Goal: Transaction & Acquisition: Purchase product/service

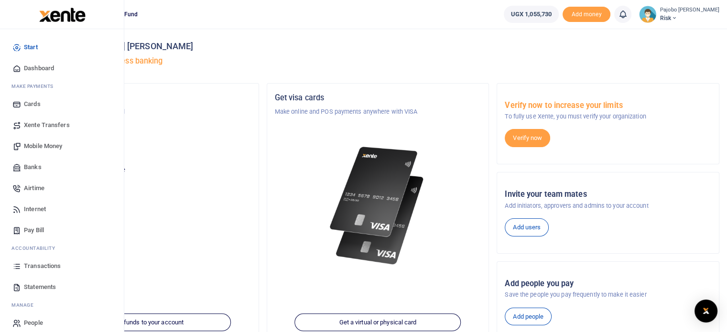
click at [35, 143] on span "Mobile Money" at bounding box center [43, 146] width 38 height 10
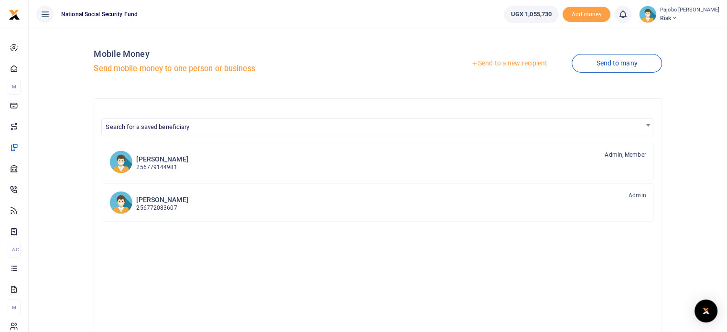
click at [516, 67] on link "Send to a new recipient" at bounding box center [509, 63] width 125 height 17
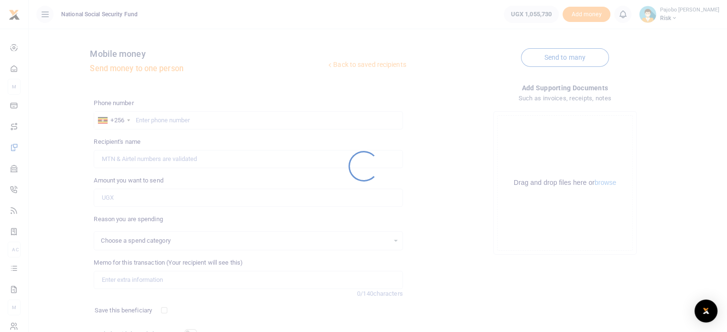
select select
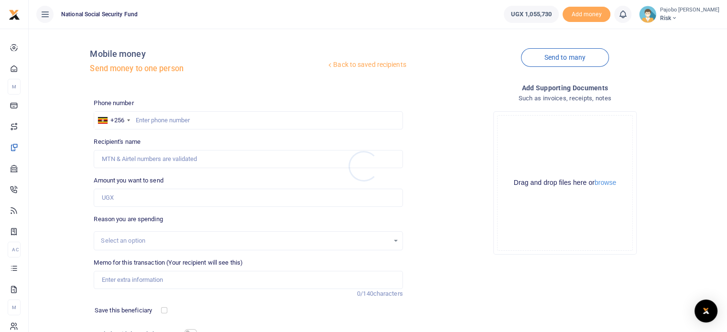
click at [185, 120] on div at bounding box center [363, 166] width 727 height 332
click at [183, 122] on input "text" at bounding box center [248, 120] width 309 height 18
type input "0780551491"
type input "Wilberforce Mutungi"
type input "0780551491"
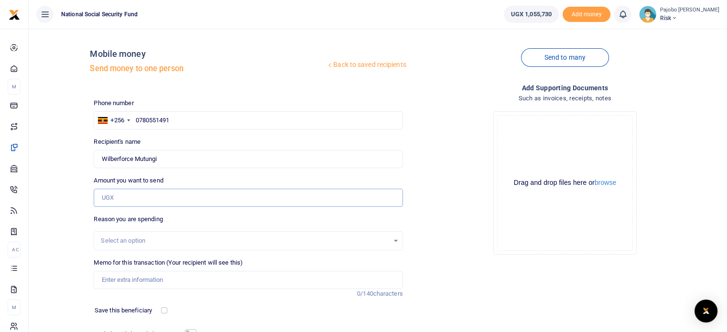
click at [118, 200] on input "Amount you want to send" at bounding box center [248, 198] width 309 height 18
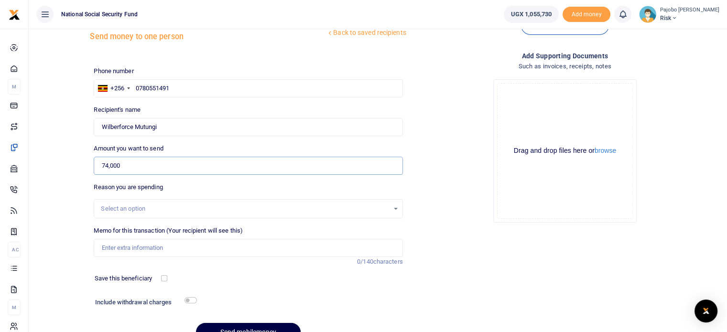
scroll to position [48, 0]
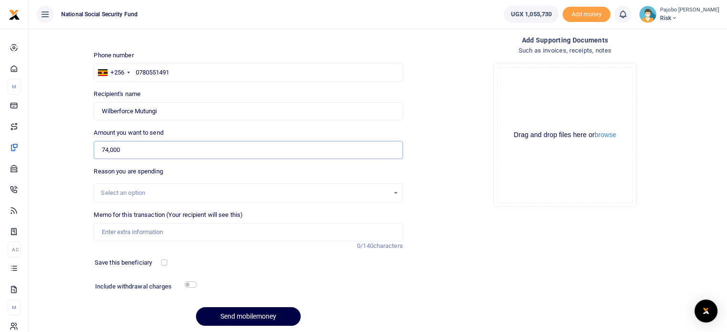
type input "74,000"
click at [154, 230] on input "Memo for this transaction (Your recipient will see this)" at bounding box center [248, 232] width 309 height 18
type input "e"
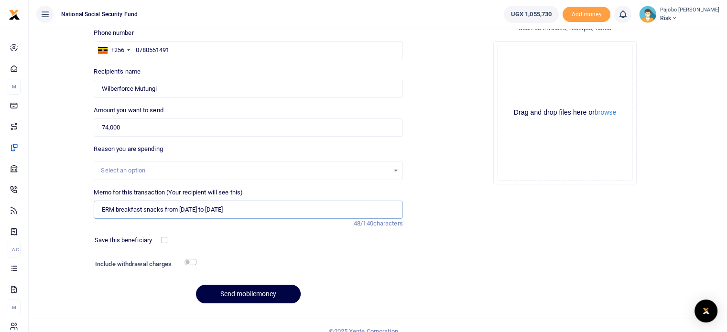
scroll to position [81, 0]
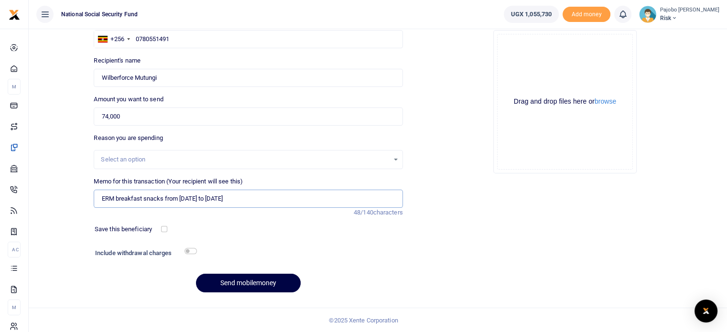
type input "ERM breakfast snacks from [DATE] to [DATE]"
click at [190, 250] on input "checkbox" at bounding box center [191, 251] width 12 height 6
checkbox input "true"
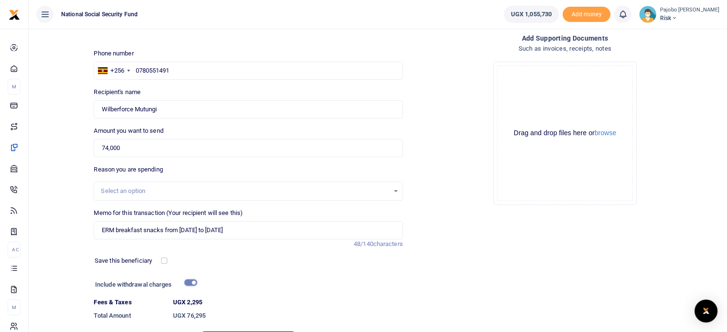
scroll to position [33, 0]
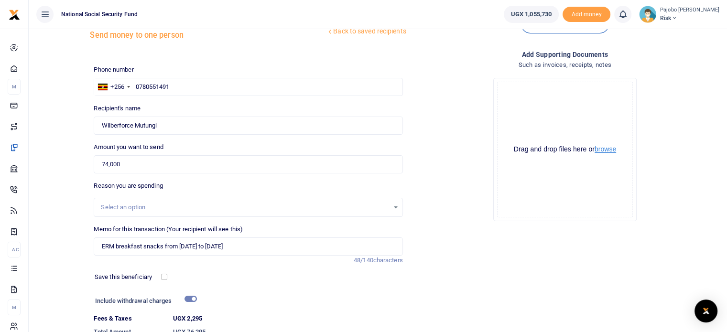
click at [605, 153] on div "Drag and drop files here or browse" at bounding box center [565, 149] width 135 height 9
click at [604, 151] on button "browse" at bounding box center [606, 149] width 22 height 7
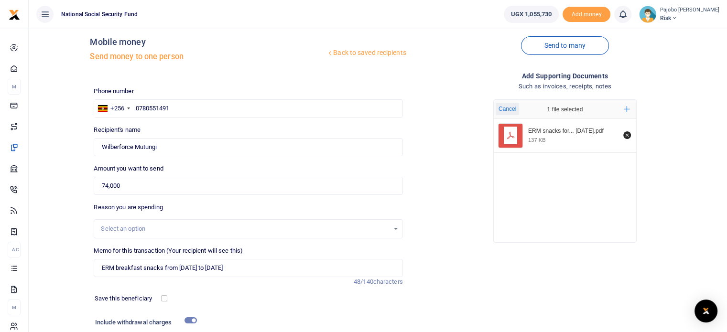
scroll to position [108, 0]
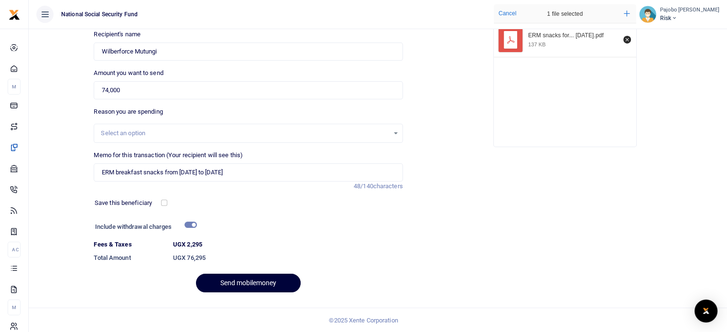
click at [262, 285] on button "Send mobilemoney" at bounding box center [248, 283] width 105 height 19
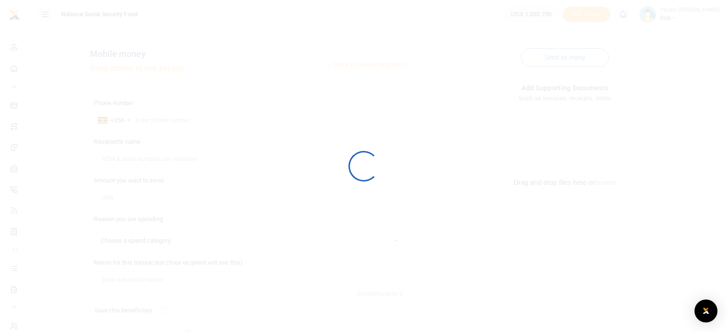
scroll to position [81, 0]
select select
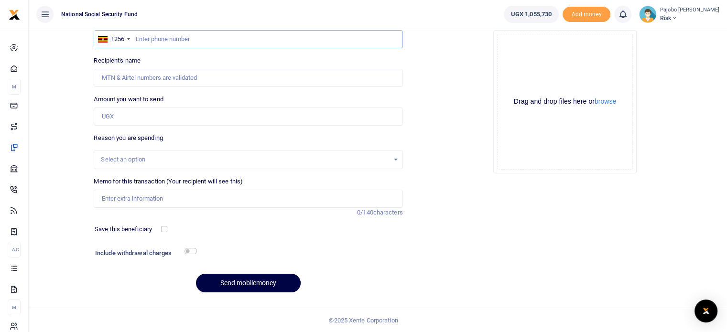
click at [180, 38] on input "text" at bounding box center [248, 39] width 309 height 18
type input "780551491"
type input "Wilberforce Mutungi"
type input "780551491"
click at [139, 120] on input "Amount you want to send" at bounding box center [248, 117] width 309 height 18
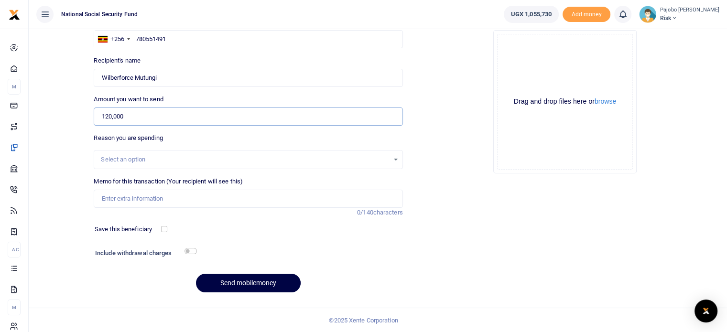
type input "120,000"
click at [136, 202] on input "Memo for this transaction (Your recipient will see this)" at bounding box center [248, 199] width 309 height 18
type input "ERM Breakfast"
click at [444, 207] on div "Add supporting Documents Such as invoices, receipts, notes Drop your files here…" at bounding box center [565, 150] width 316 height 299
click at [190, 250] on input "checkbox" at bounding box center [191, 251] width 12 height 6
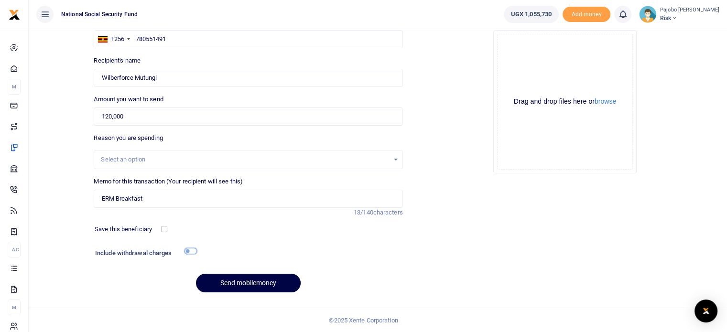
checkbox input "true"
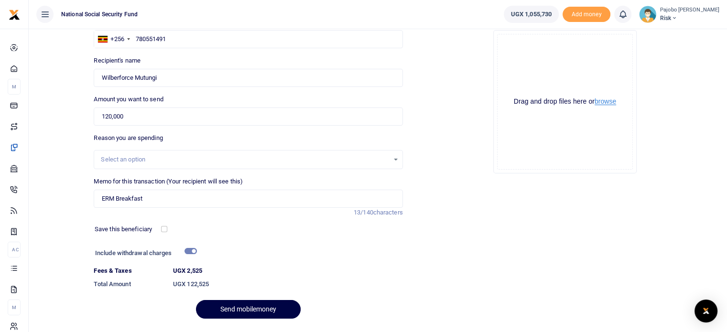
click at [612, 101] on button "browse" at bounding box center [606, 101] width 22 height 7
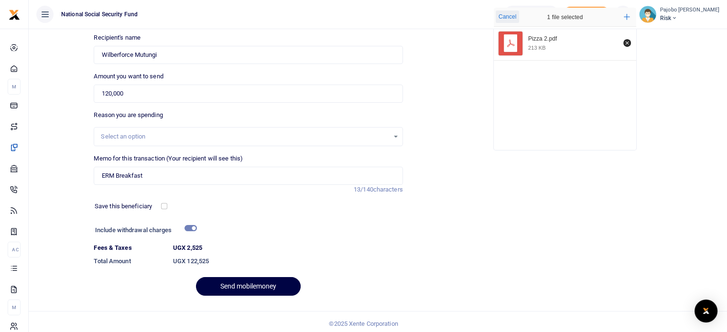
scroll to position [108, 0]
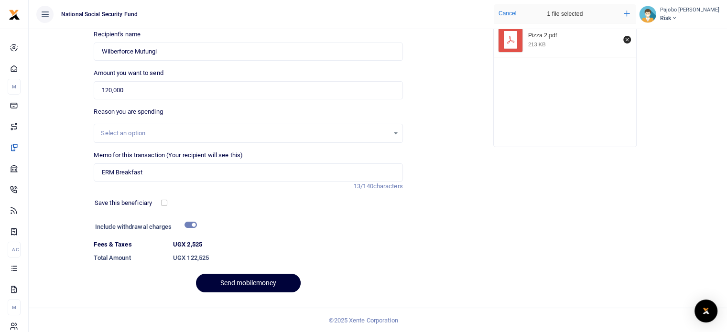
click at [250, 280] on button "Send mobilemoney" at bounding box center [248, 283] width 105 height 19
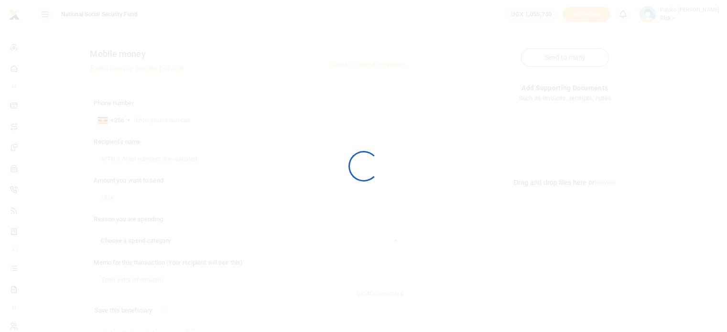
scroll to position [81, 0]
select select
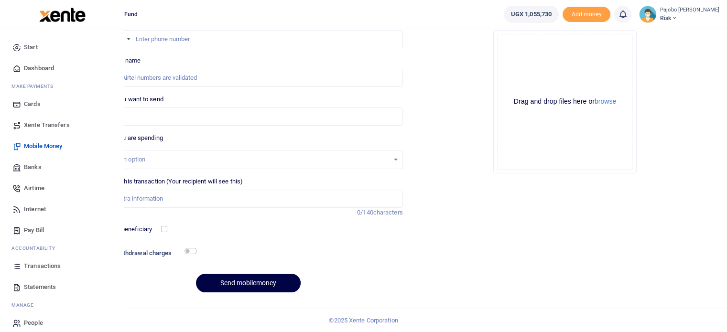
click at [39, 265] on span "Transactions" at bounding box center [42, 266] width 37 height 10
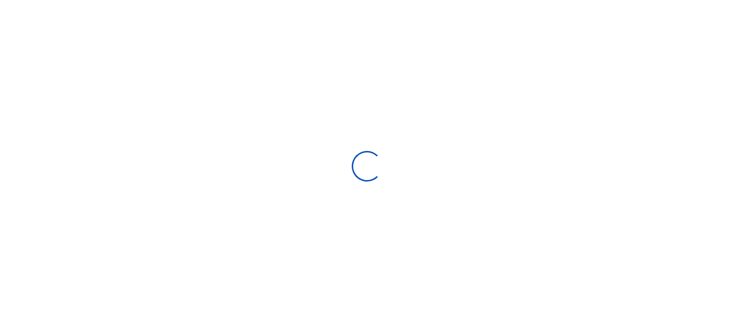
select select
type input "[DATE] - [DATE]"
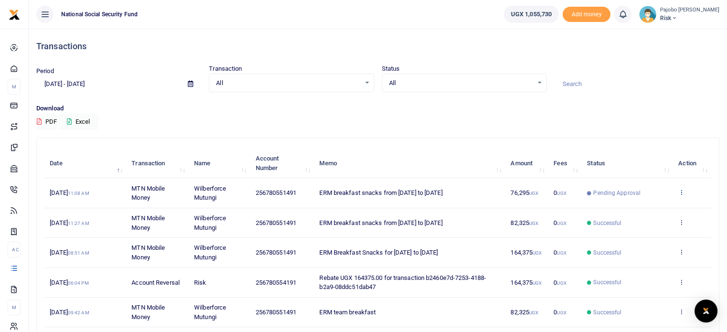
click at [682, 191] on icon at bounding box center [681, 192] width 6 height 7
click at [643, 208] on link "View details" at bounding box center [646, 208] width 76 height 13
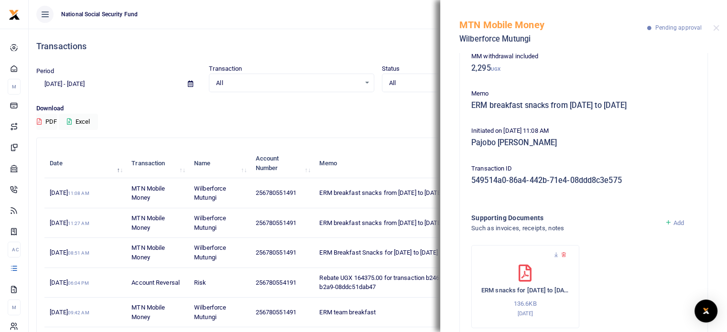
scroll to position [109, 0]
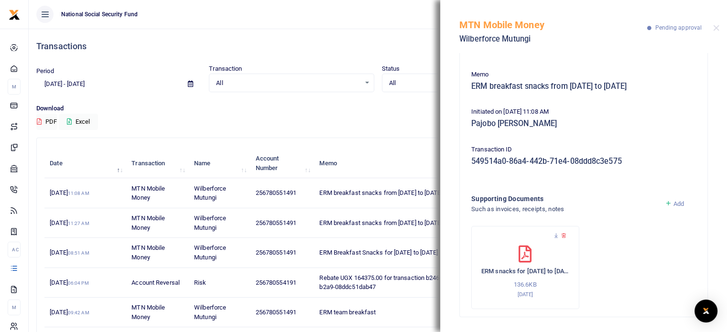
click at [519, 263] on div "ERM snacks for [DATE] to [DATE] 136.6KB [DATE]" at bounding box center [525, 273] width 88 height 54
click at [554, 235] on icon at bounding box center [556, 236] width 6 height 6
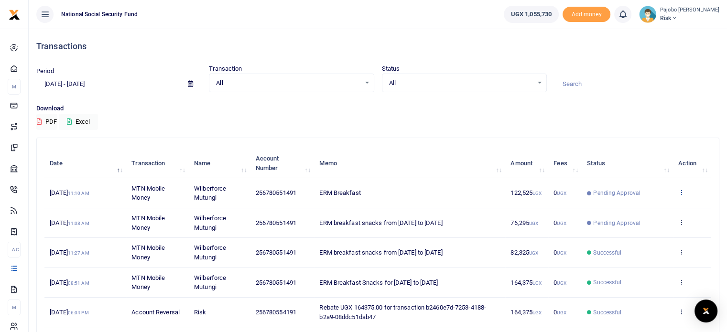
click at [683, 193] on icon at bounding box center [681, 192] width 6 height 7
click at [645, 207] on link "View details" at bounding box center [646, 208] width 76 height 13
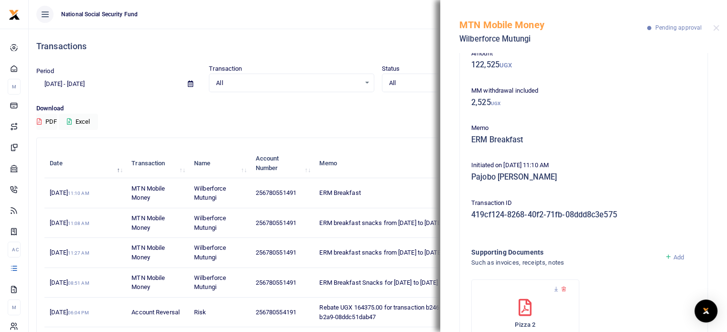
scroll to position [109, 0]
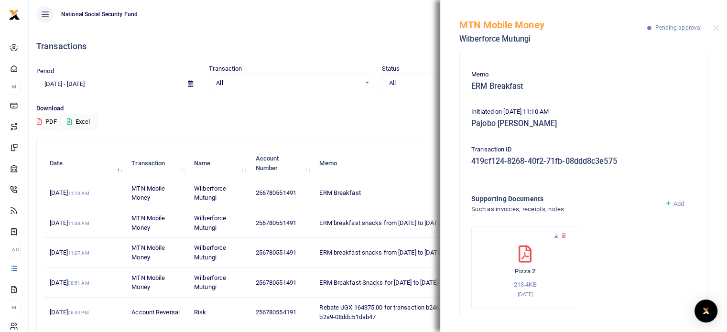
click at [556, 234] on icon at bounding box center [556, 236] width 6 height 6
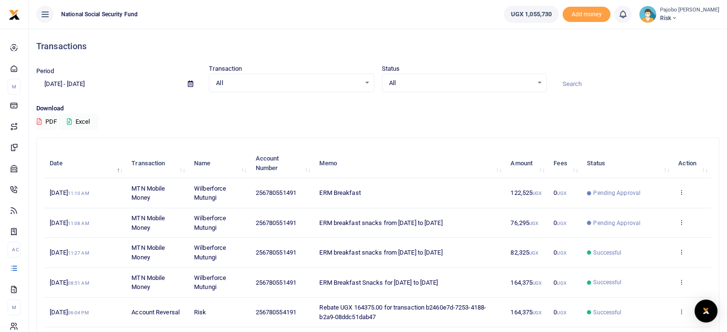
click at [677, 17] on icon at bounding box center [674, 18] width 6 height 7
click at [667, 68] on link "Logout" at bounding box center [671, 69] width 76 height 13
